Goal: Obtain resource: Obtain resource

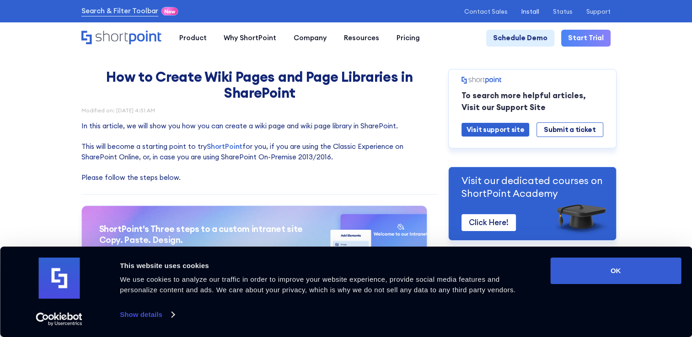
click at [537, 15] on p "Install" at bounding box center [530, 11] width 18 height 7
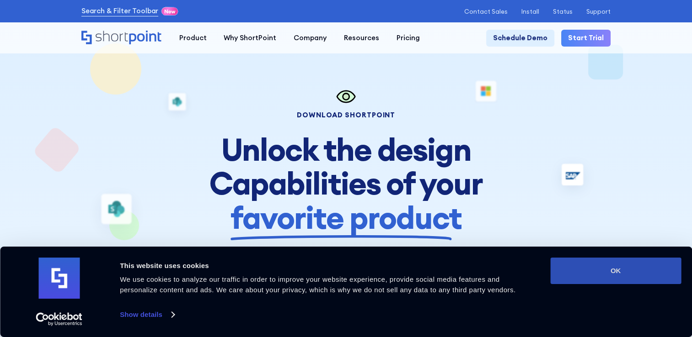
click at [589, 271] on button "OK" at bounding box center [615, 271] width 131 height 27
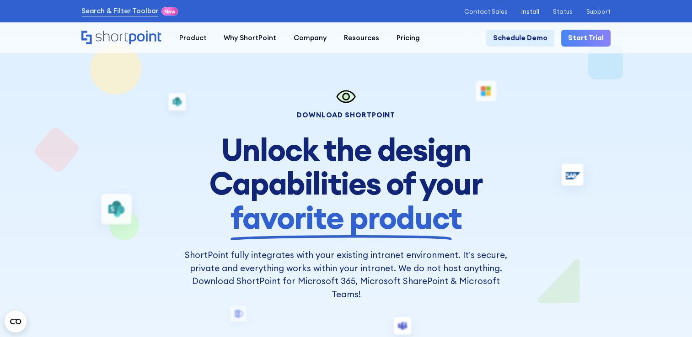
click at [538, 12] on p "Install" at bounding box center [530, 11] width 18 height 7
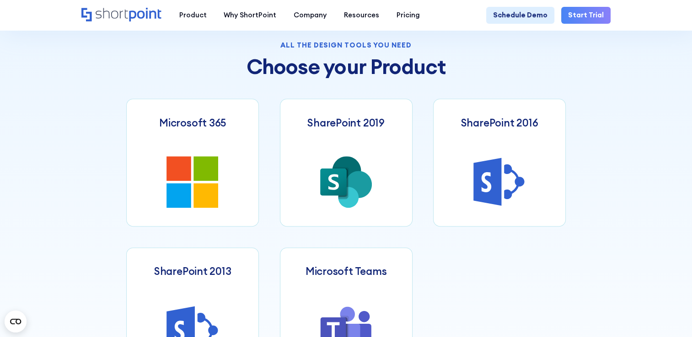
scroll to position [360, 0]
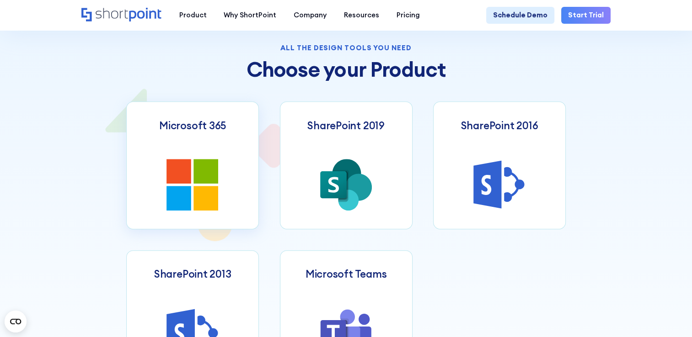
click at [201, 162] on link "Microsoft 365" at bounding box center [192, 166] width 133 height 128
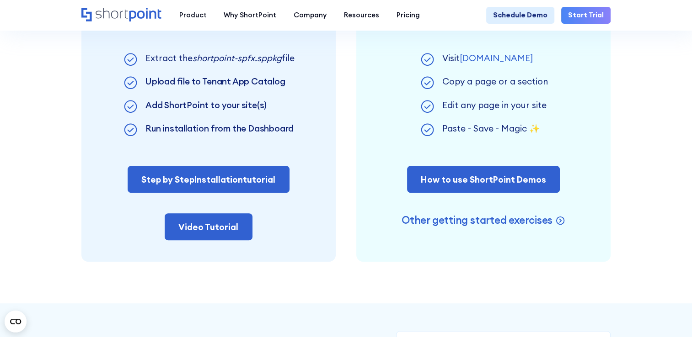
scroll to position [627, 0]
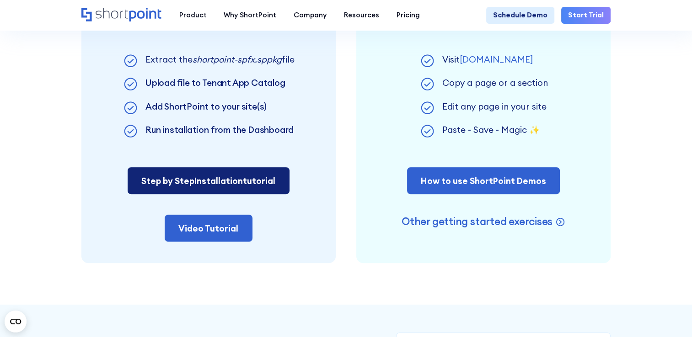
click at [278, 185] on link "Step by Step Installation tutorial" at bounding box center [209, 180] width 162 height 27
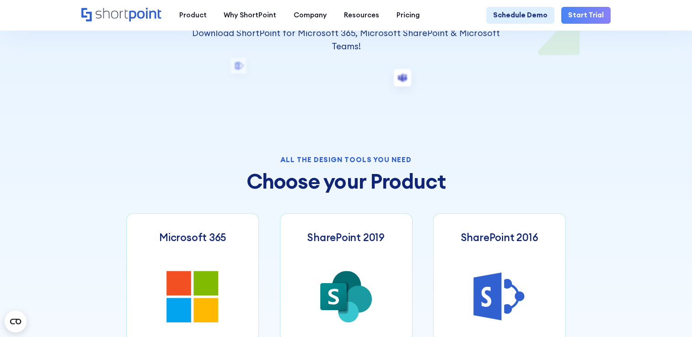
scroll to position [449, 0]
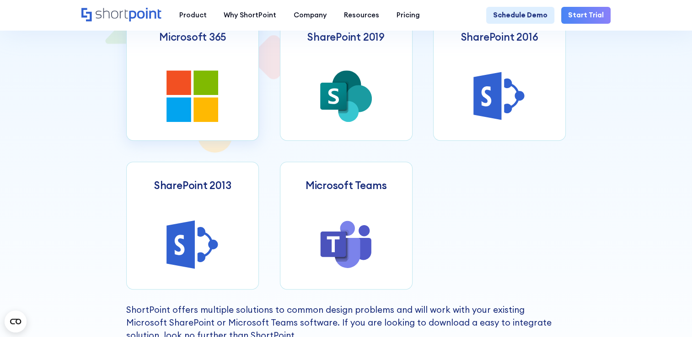
click at [214, 105] on icon at bounding box center [206, 109] width 25 height 25
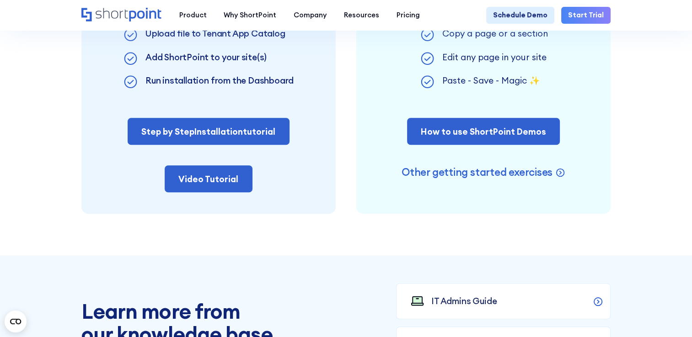
scroll to position [675, 0]
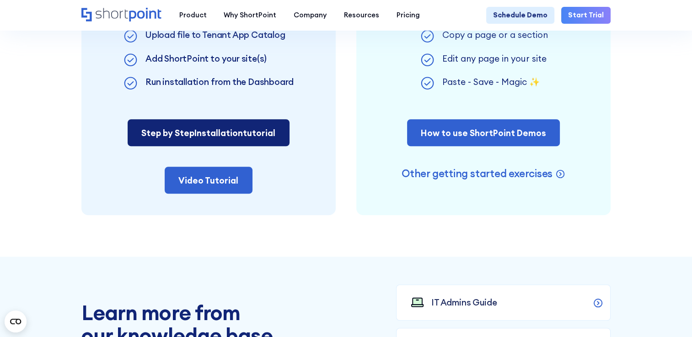
click at [230, 146] on link "Step by Step Installation tutorial" at bounding box center [209, 132] width 162 height 27
